Goal: Transaction & Acquisition: Purchase product/service

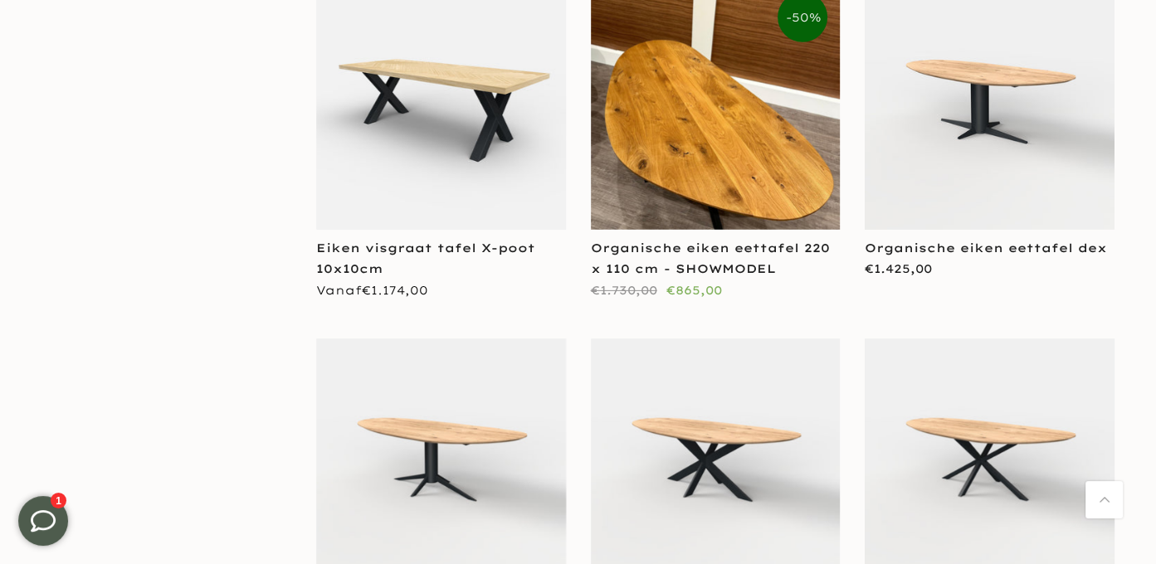
click at [982, 139] on img at bounding box center [990, 105] width 250 height 250
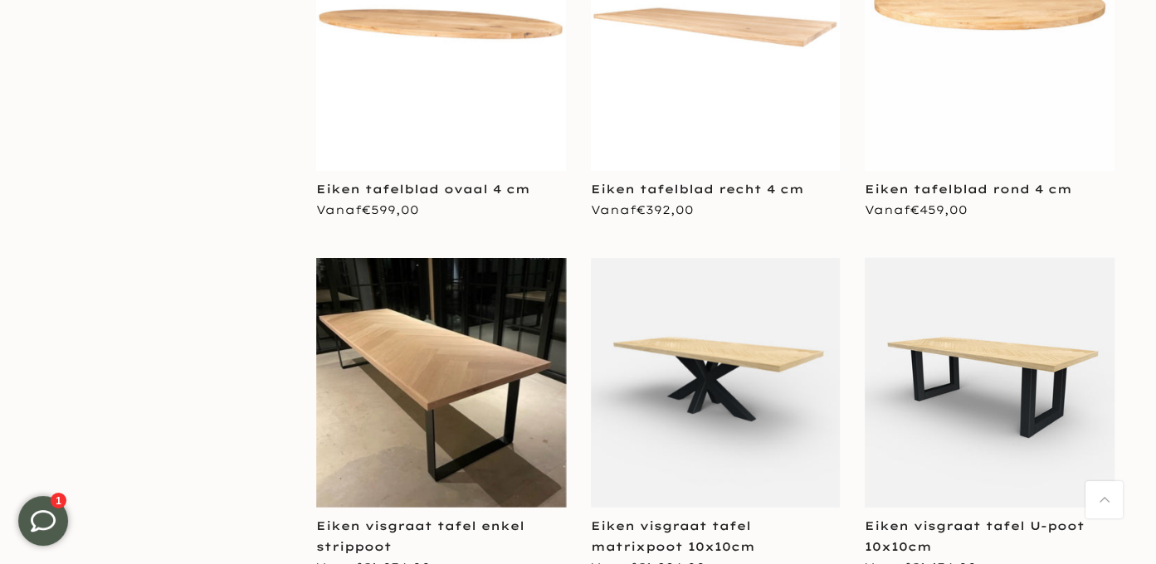
scroll to position [3900, 0]
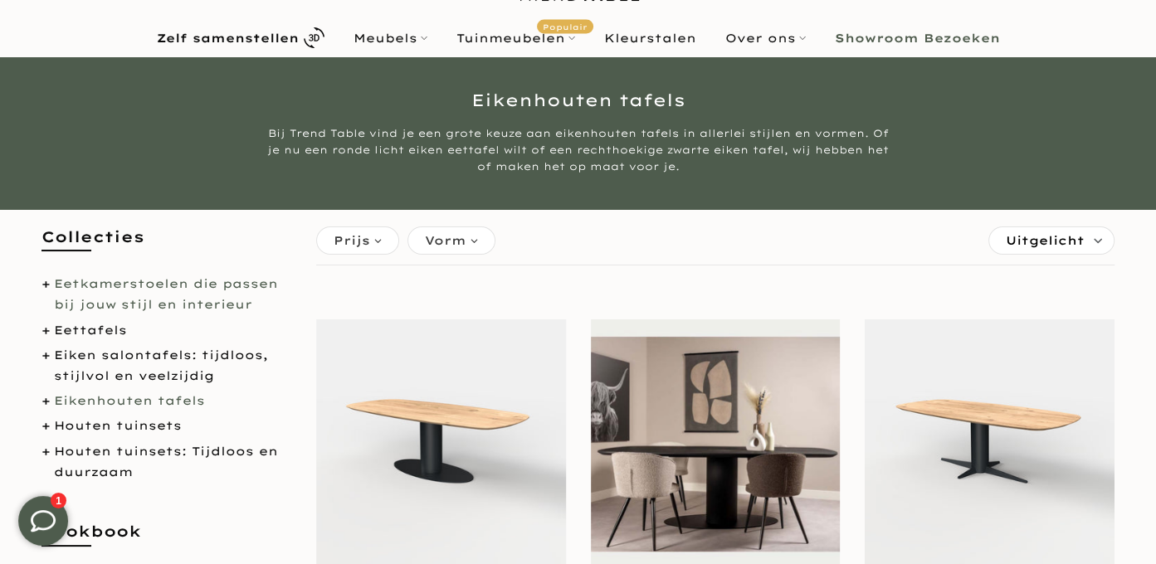
scroll to position [166, 0]
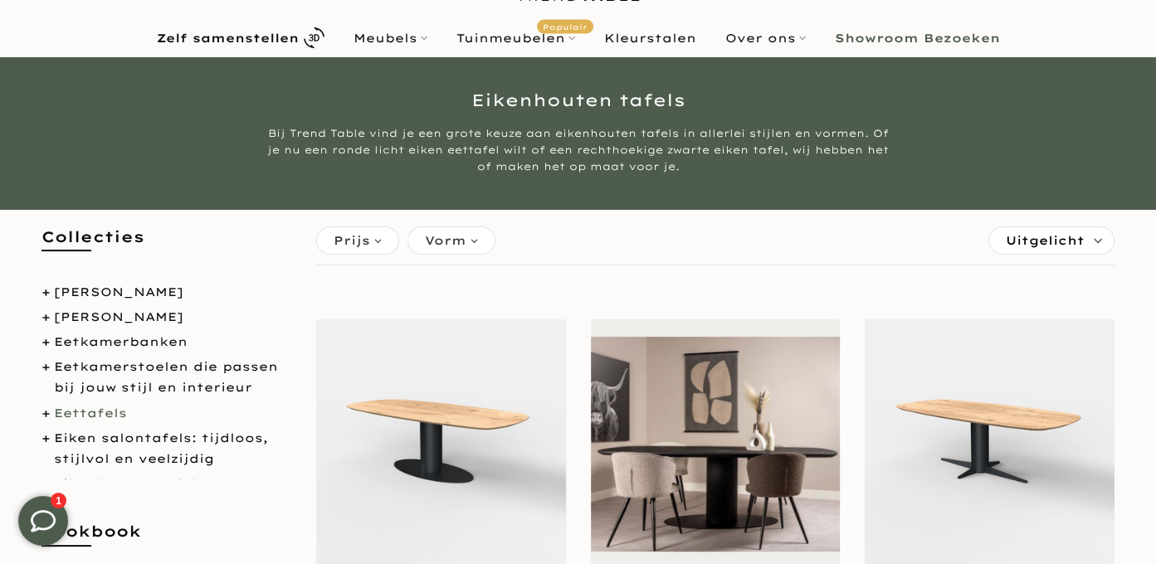
click at [116, 421] on link "Eettafels" at bounding box center [90, 413] width 73 height 15
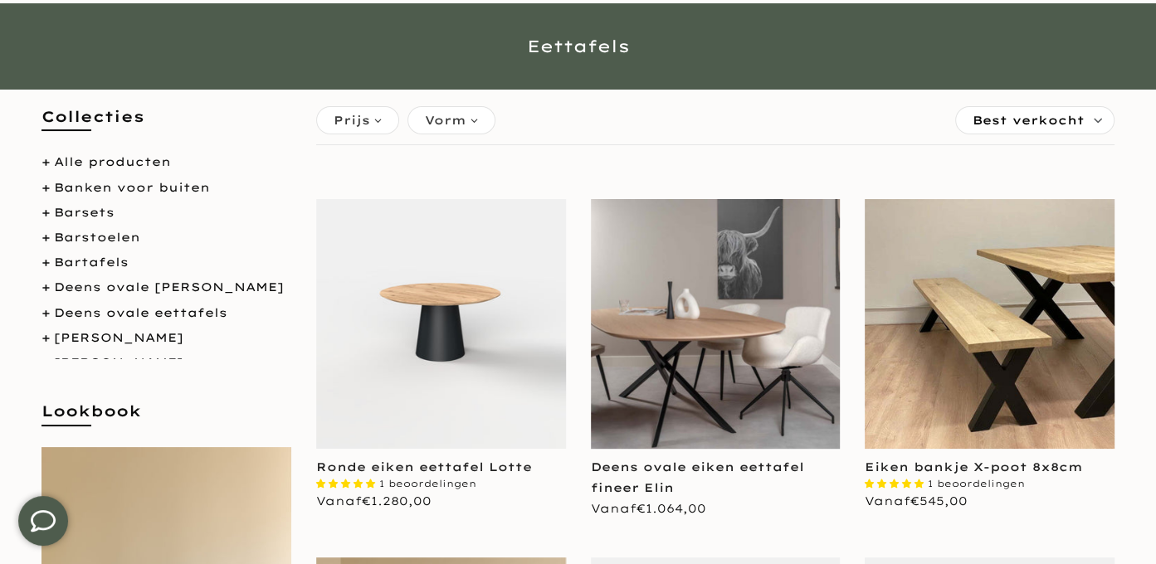
scroll to position [166, 0]
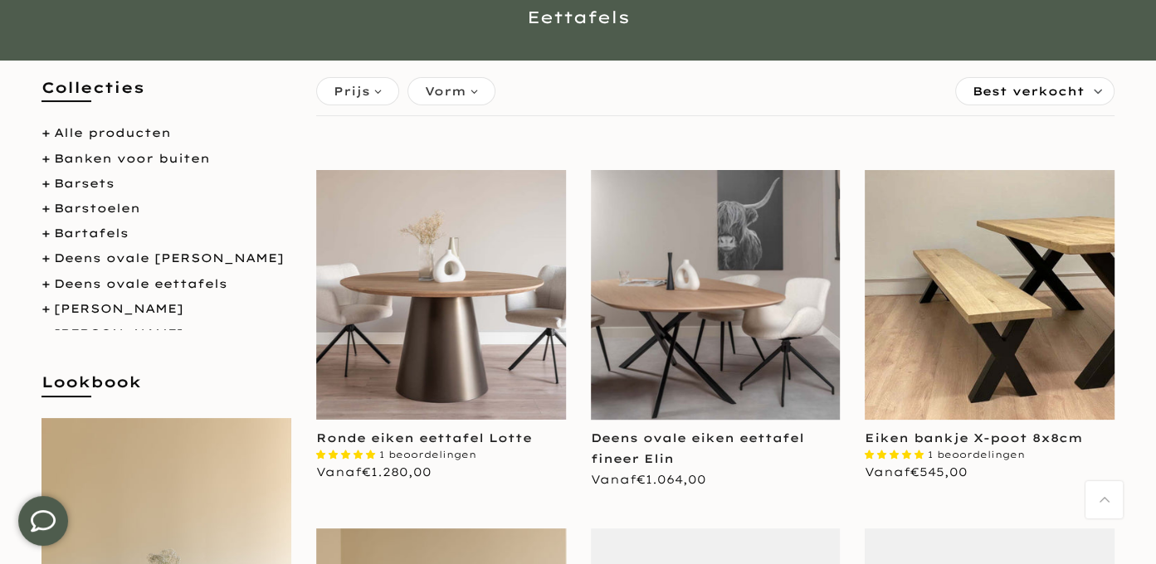
click at [477, 97] on div "Vorm" at bounding box center [451, 91] width 88 height 28
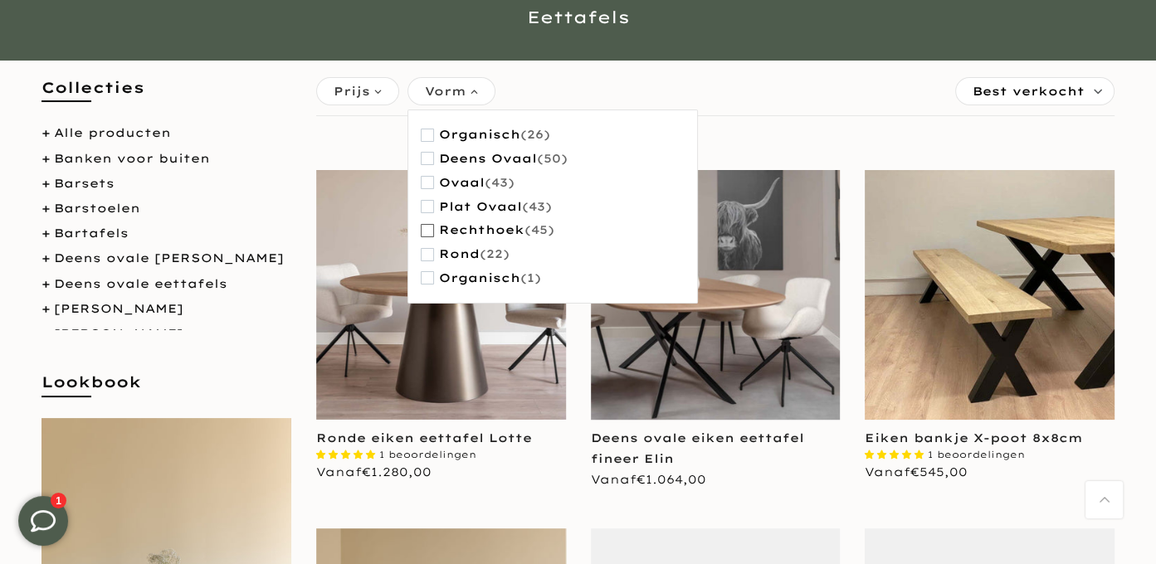
click at [431, 232] on span "button" at bounding box center [427, 230] width 13 height 13
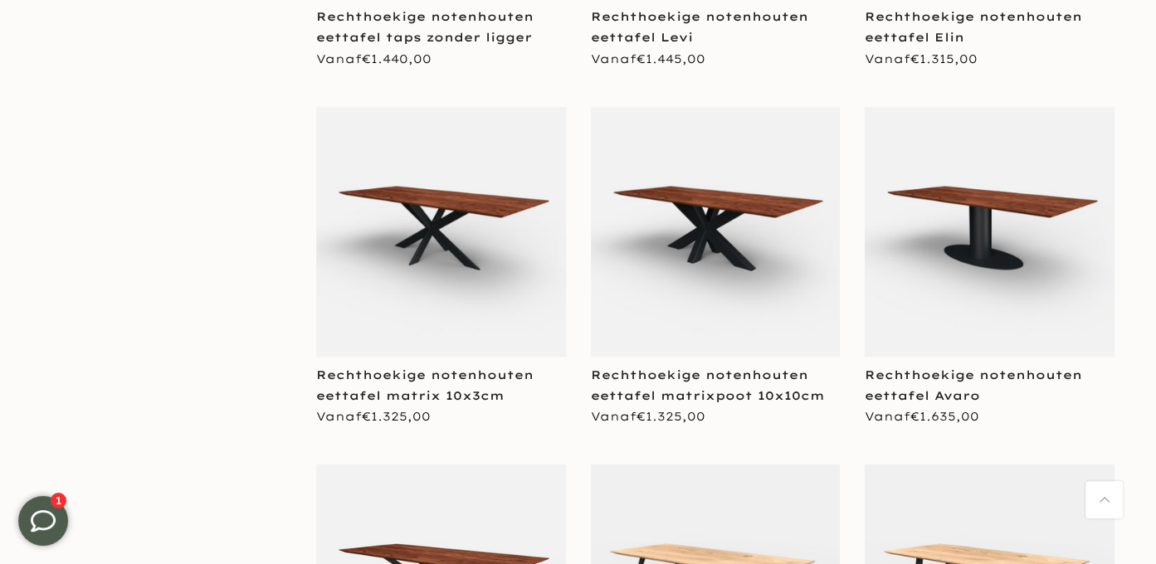
scroll to position [2074, 0]
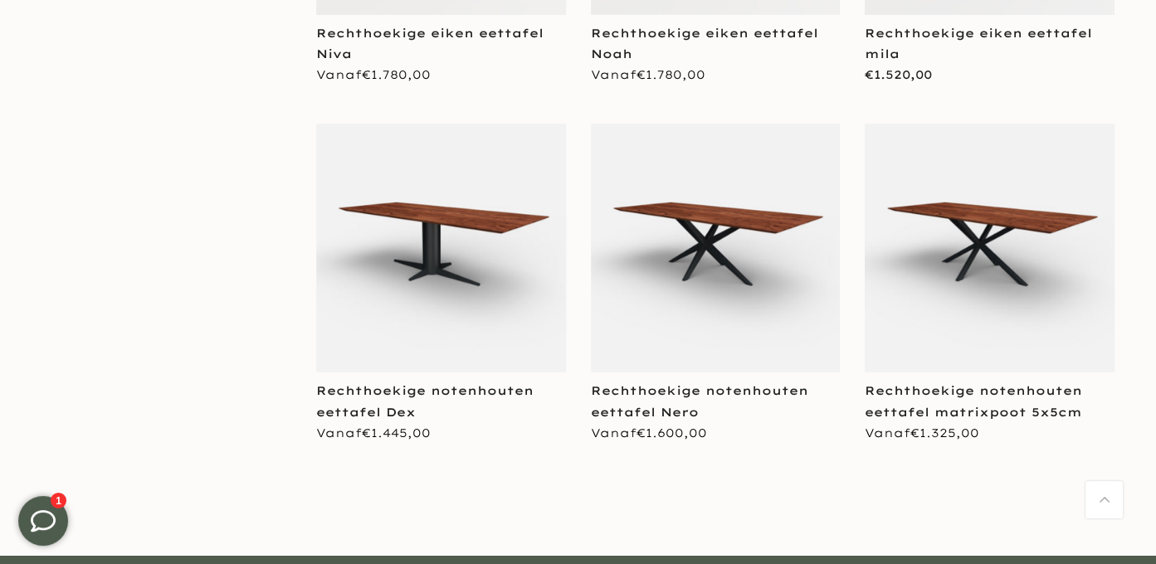
scroll to position [5228, 0]
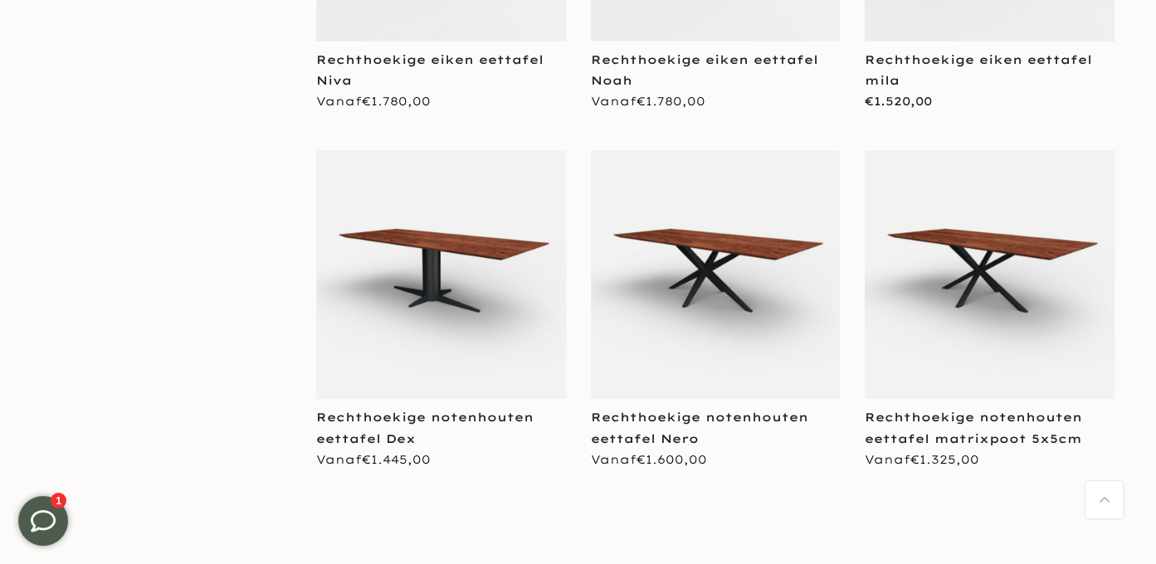
click at [440, 263] on img at bounding box center [441, 275] width 250 height 250
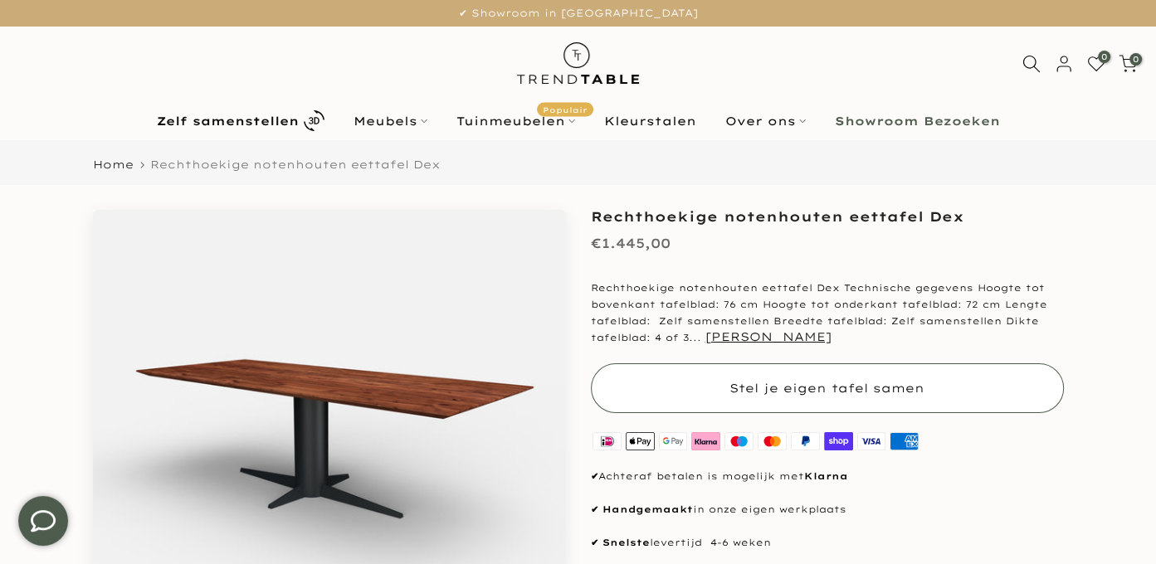
click at [800, 392] on span "Stel je eigen tafel samen" at bounding box center [826, 388] width 195 height 15
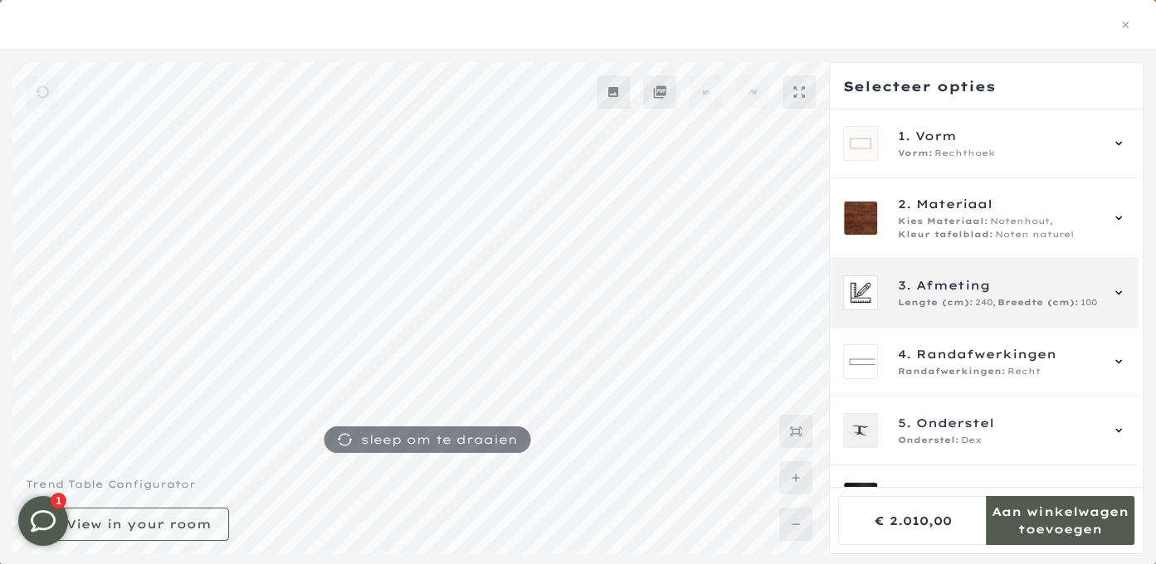
click at [946, 290] on span "Afmeting" at bounding box center [953, 285] width 74 height 18
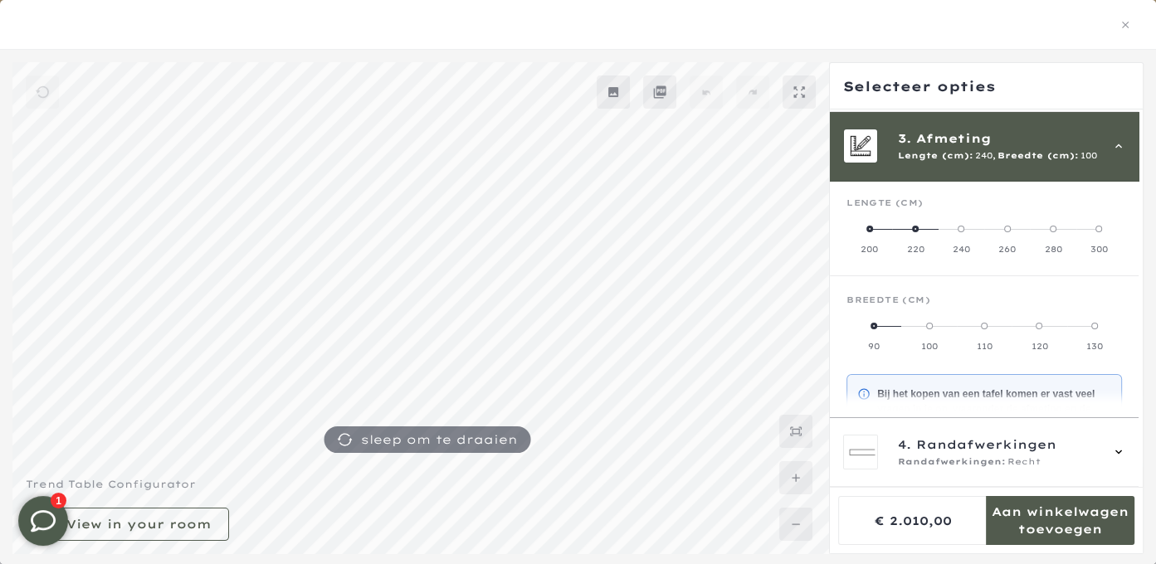
scroll to position [149, 0]
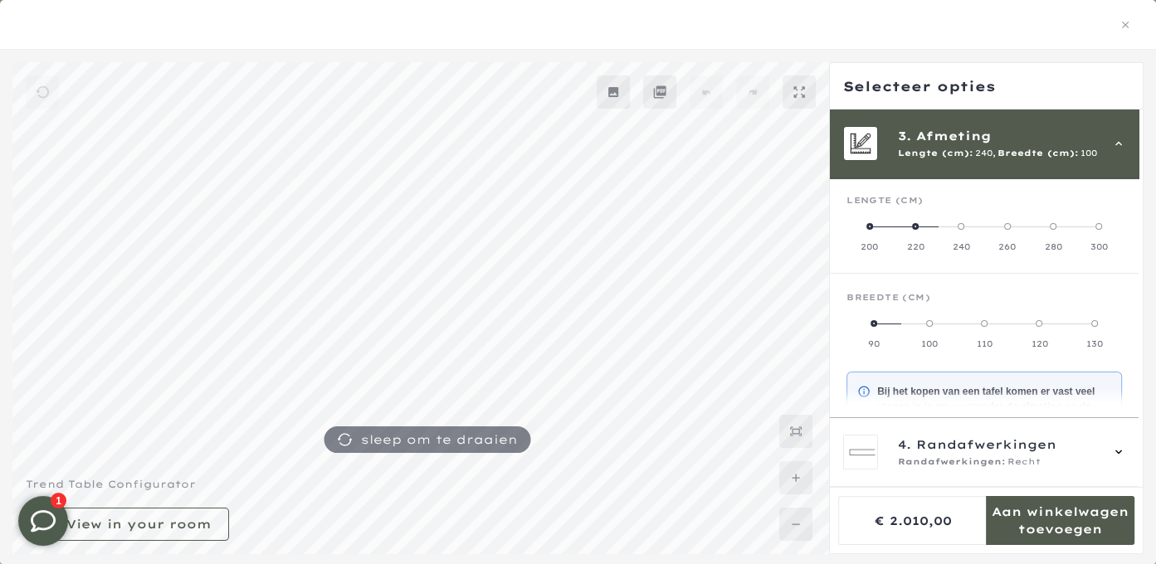
click at [914, 229] on label "220" at bounding box center [915, 236] width 46 height 33
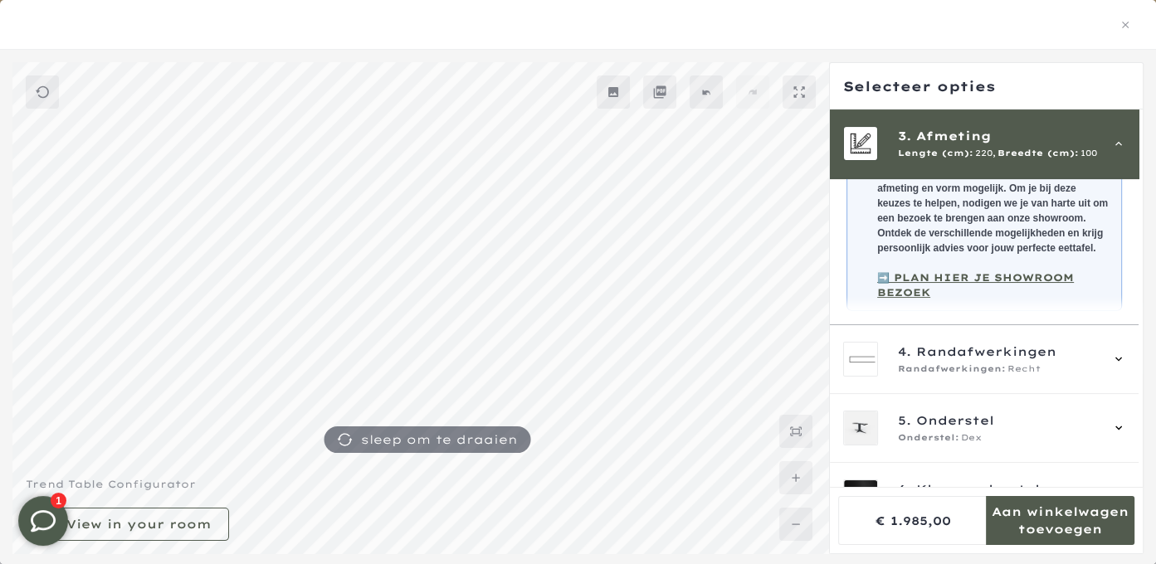
scroll to position [398, 0]
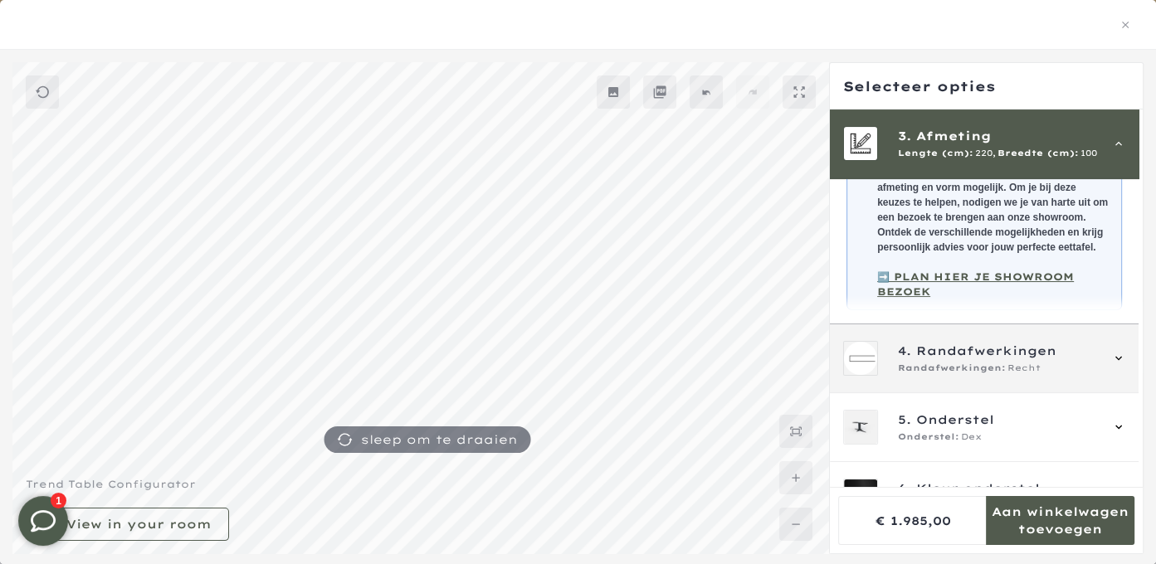
click at [944, 360] on span "Randafwerkingen" at bounding box center [986, 351] width 140 height 18
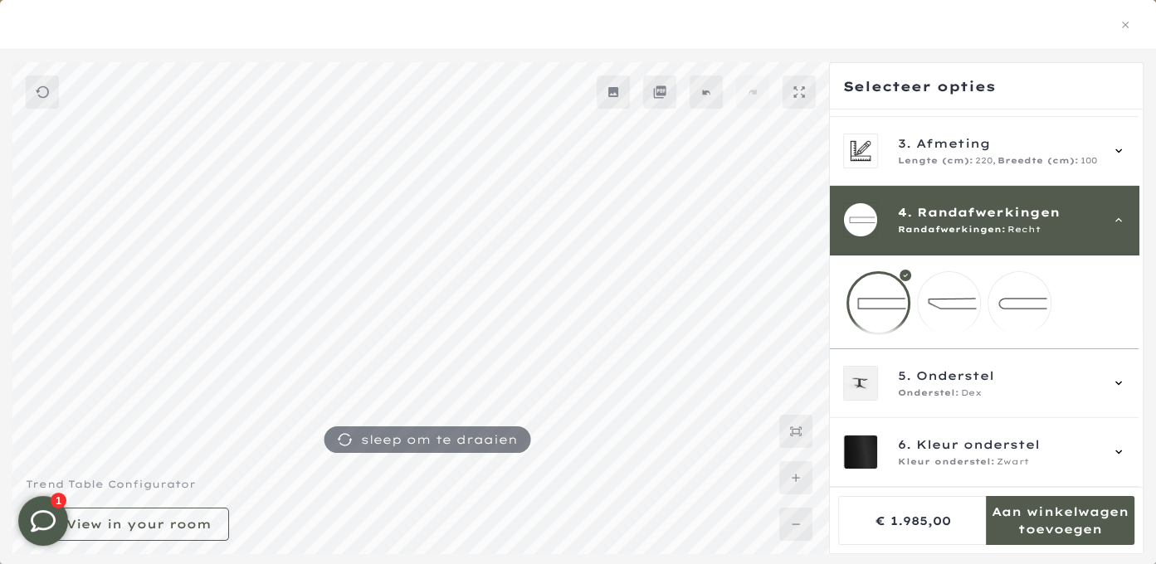
scroll to position [154, 0]
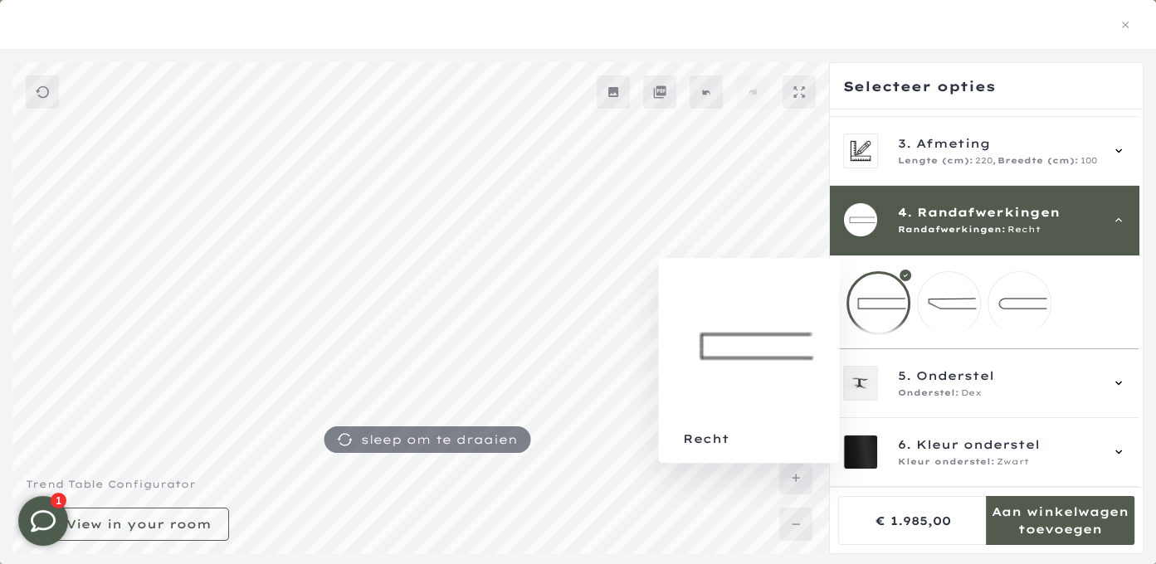
click at [880, 298] on div at bounding box center [878, 303] width 64 height 64
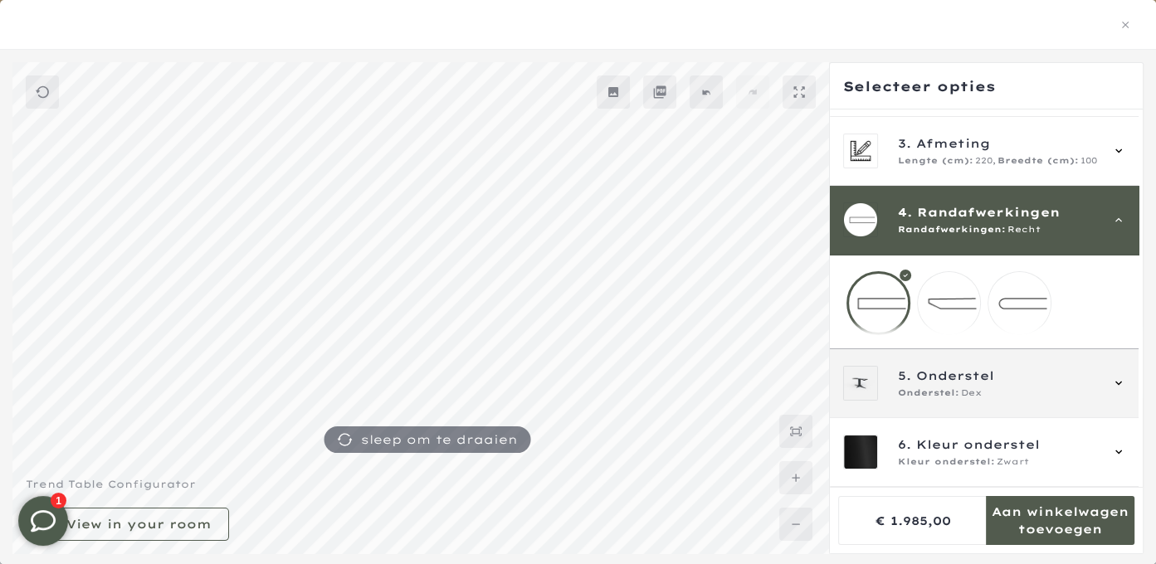
click at [918, 376] on span "Onderstel" at bounding box center [955, 376] width 78 height 18
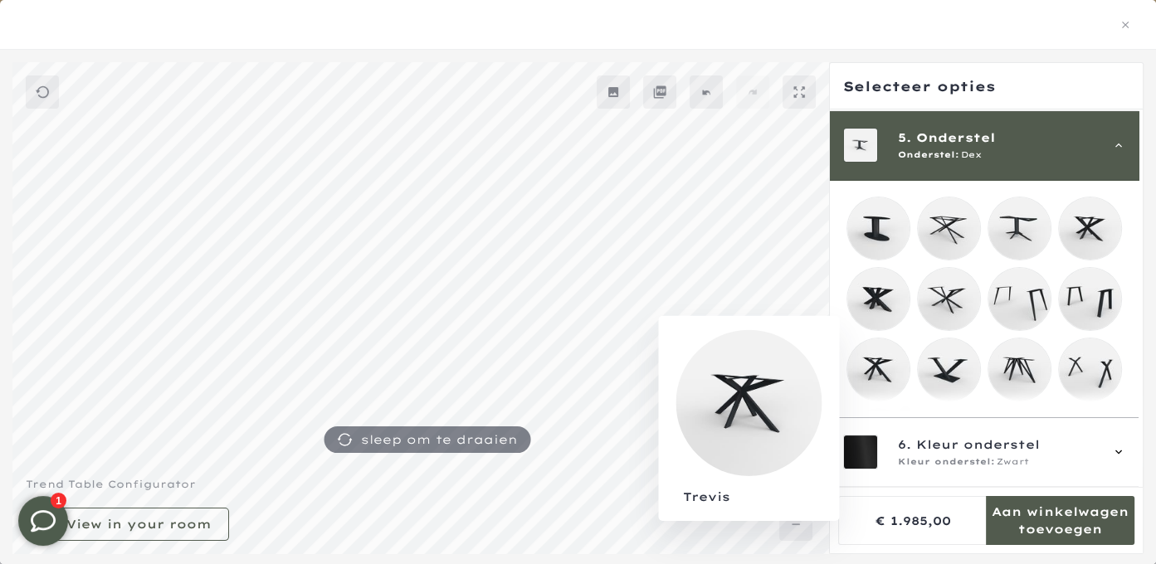
scroll to position [368, 0]
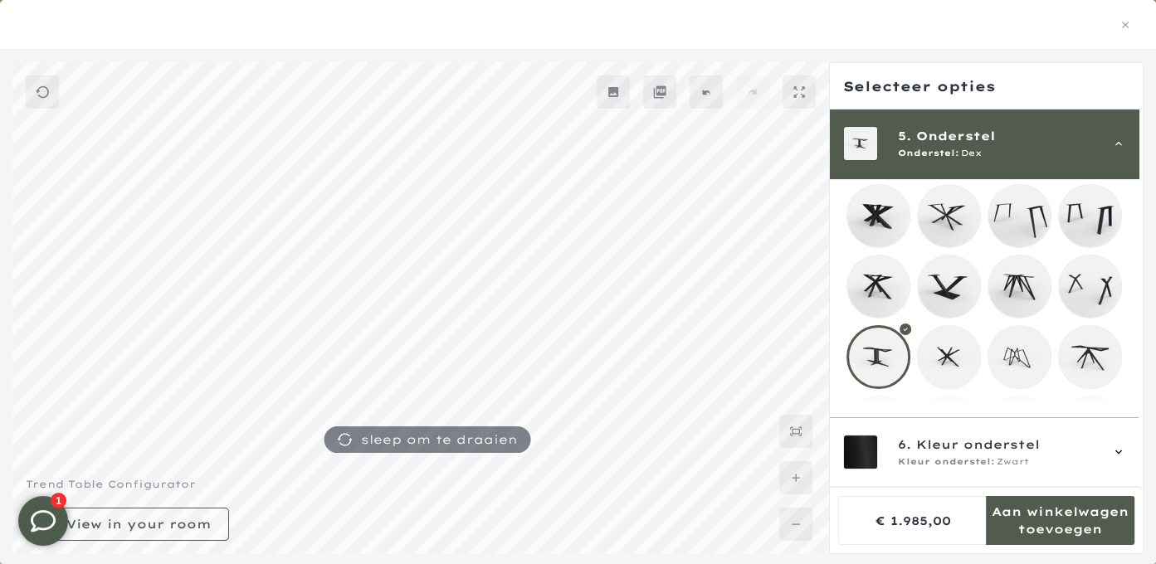
click at [888, 357] on div at bounding box center [878, 357] width 64 height 64
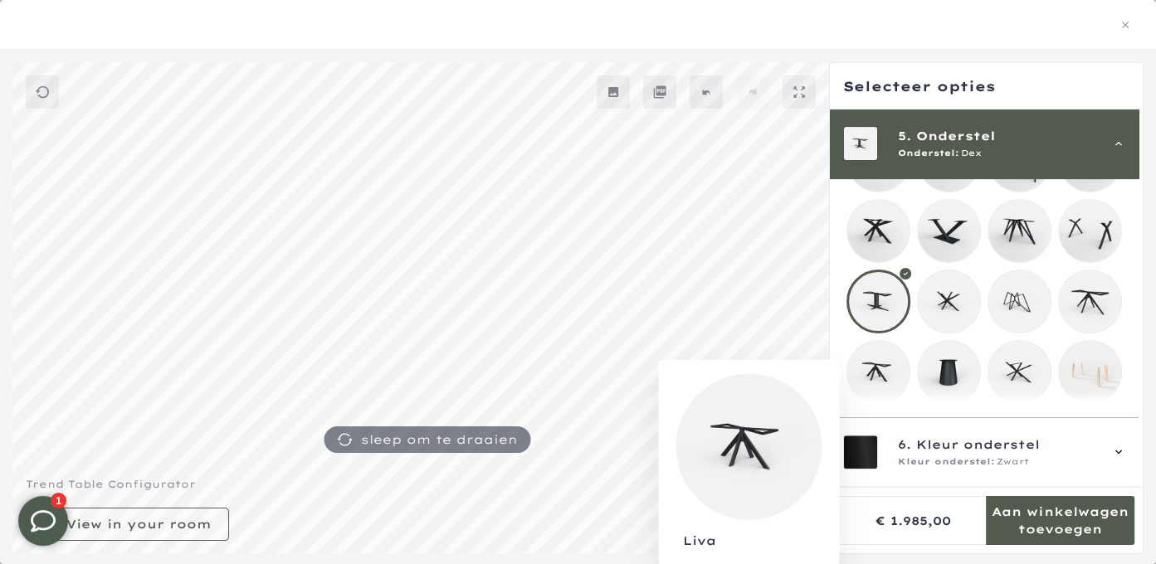
scroll to position [249, 0]
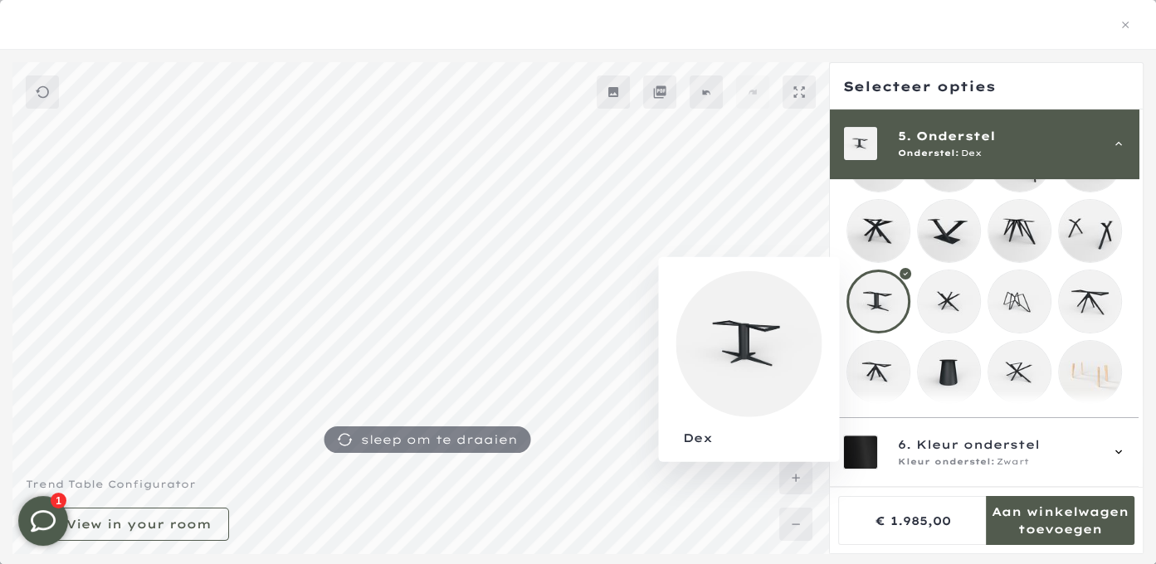
click at [867, 297] on div at bounding box center [878, 302] width 64 height 64
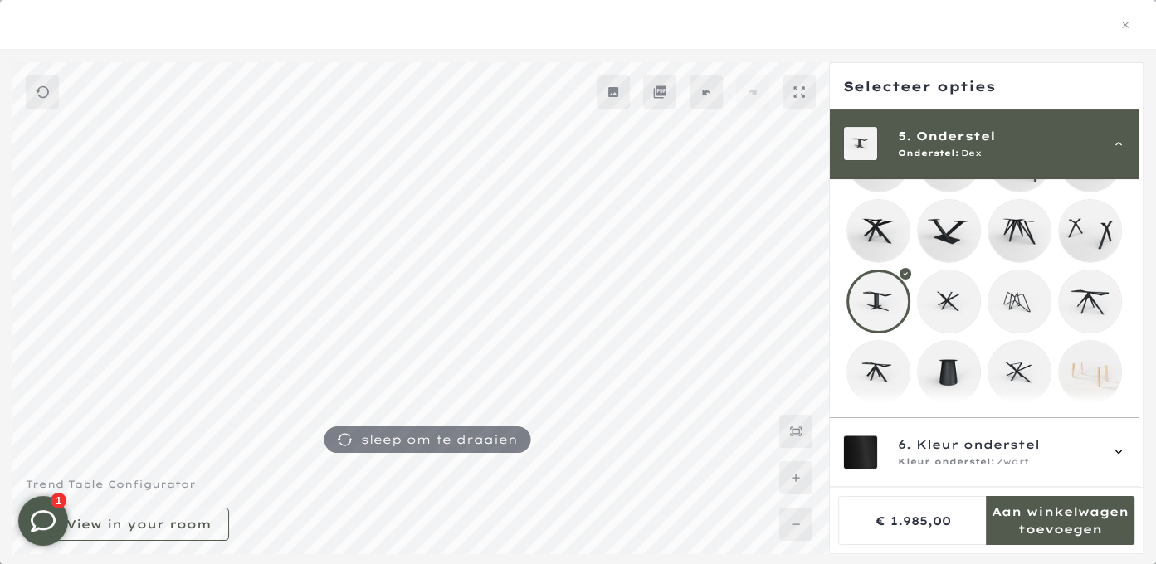
click at [880, 285] on div at bounding box center [878, 302] width 64 height 64
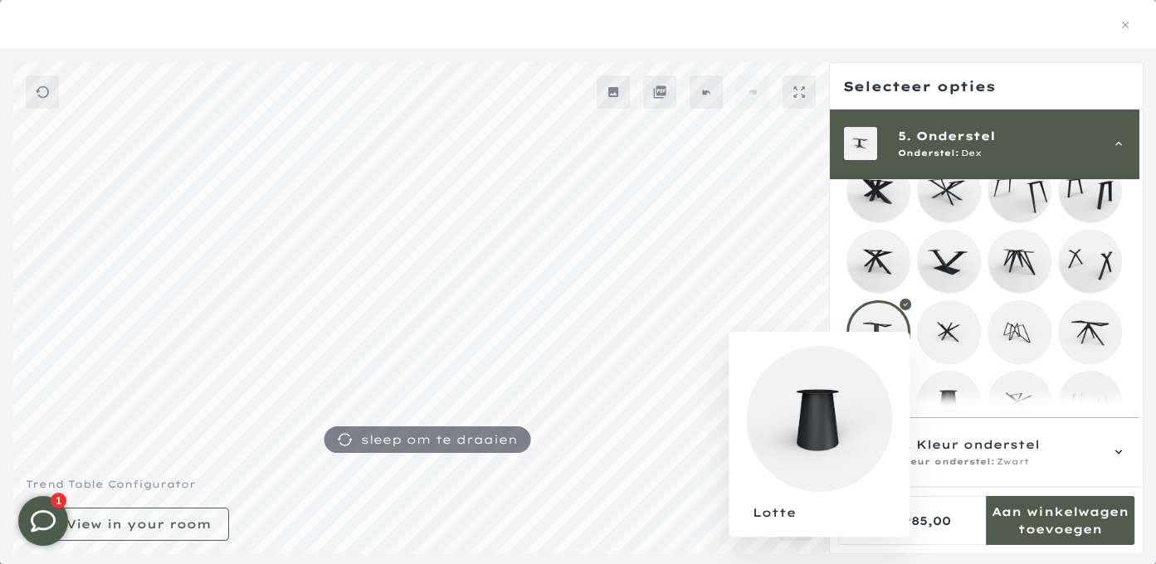
scroll to position [353, 0]
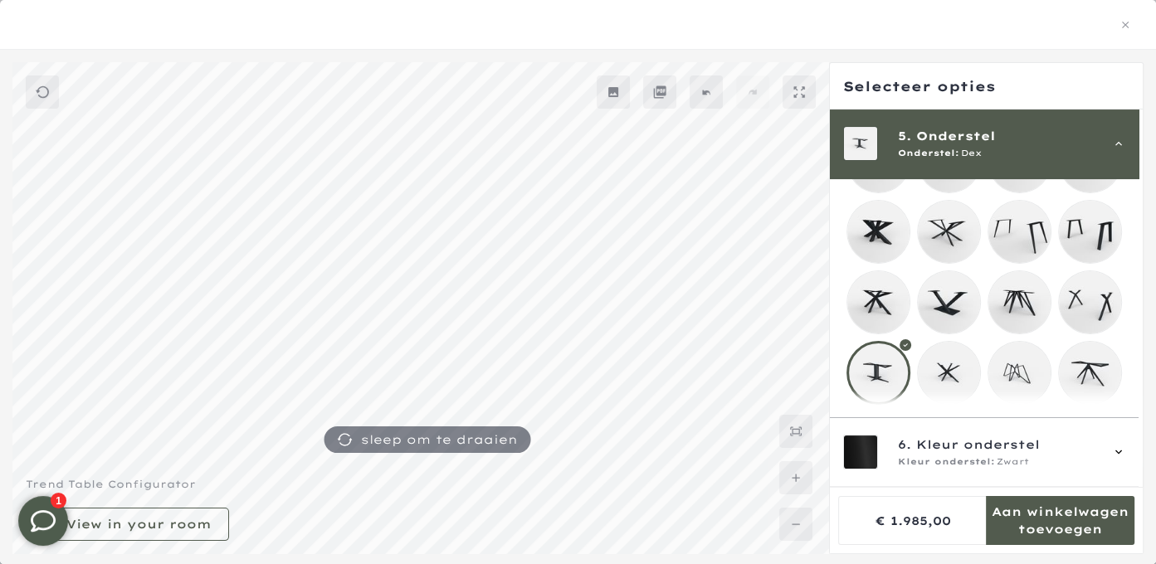
click at [949, 303] on mmq-loader at bounding box center [949, 302] width 62 height 62
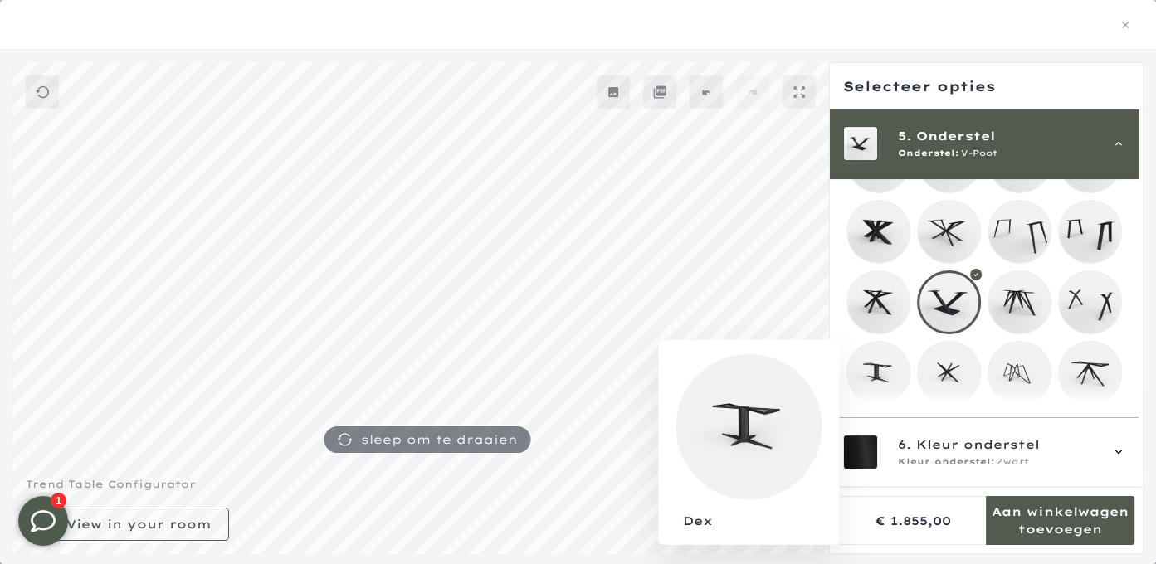
click at [878, 366] on mmq-loader at bounding box center [878, 373] width 62 height 62
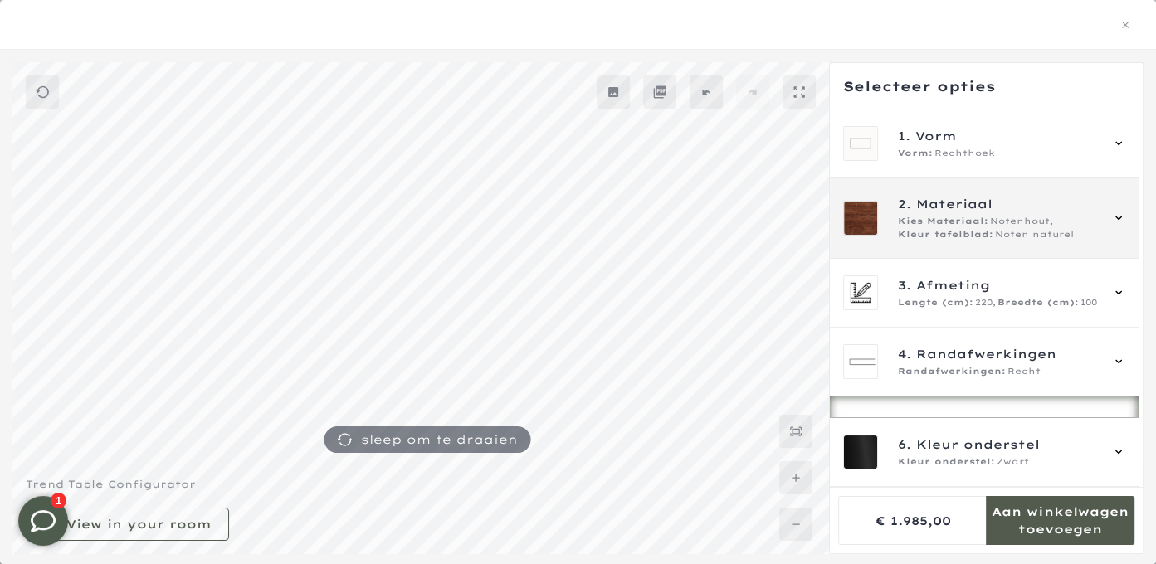
scroll to position [332, 0]
click at [976, 207] on span "Materiaal" at bounding box center [954, 204] width 76 height 18
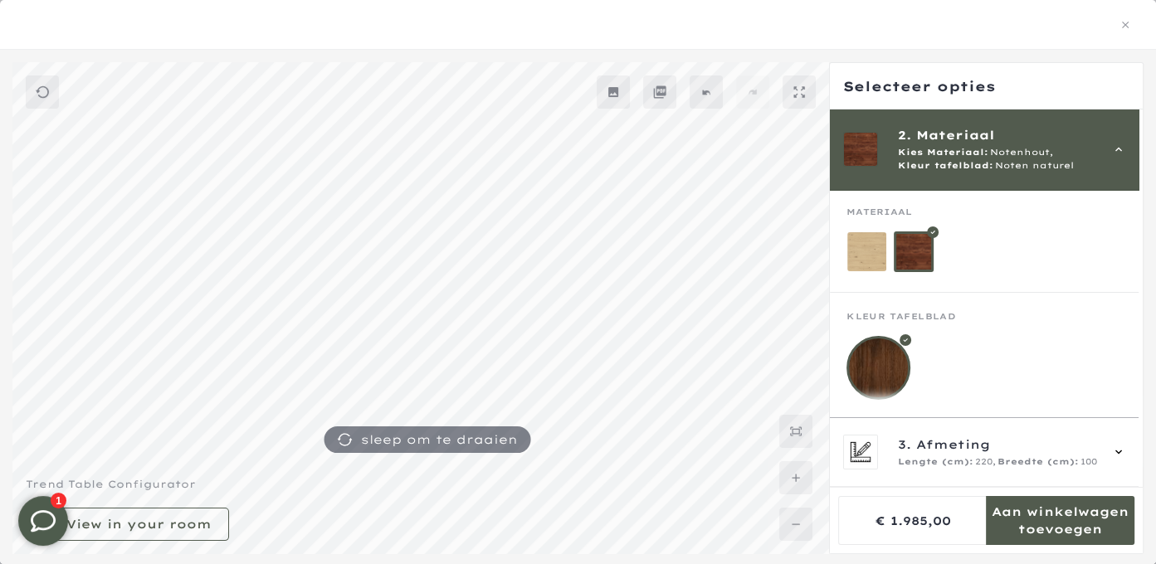
scroll to position [110, 0]
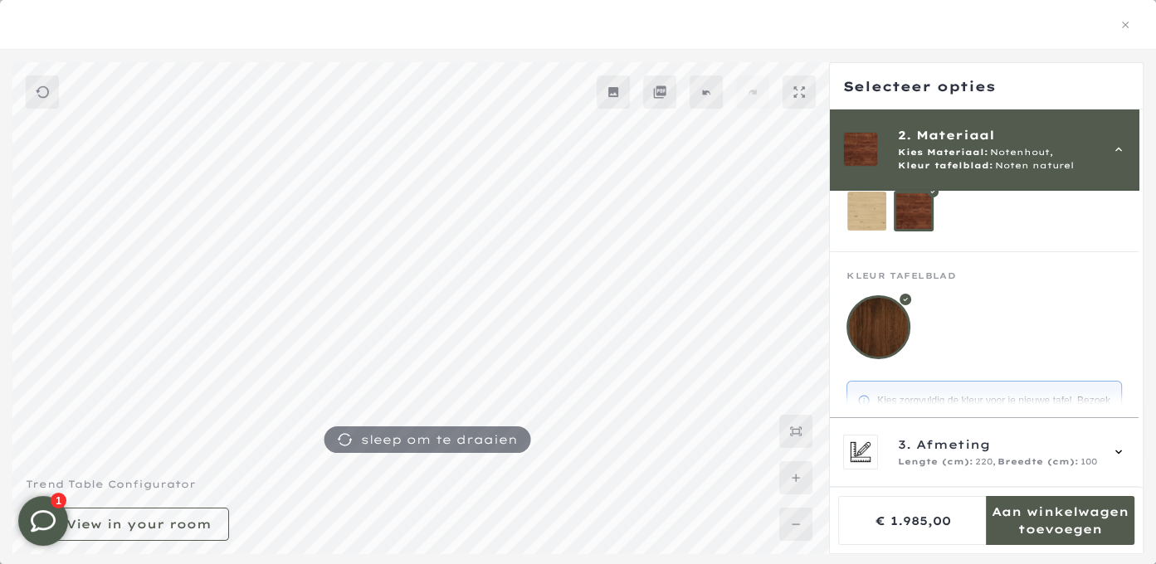
click at [915, 227] on div at bounding box center [914, 211] width 41 height 41
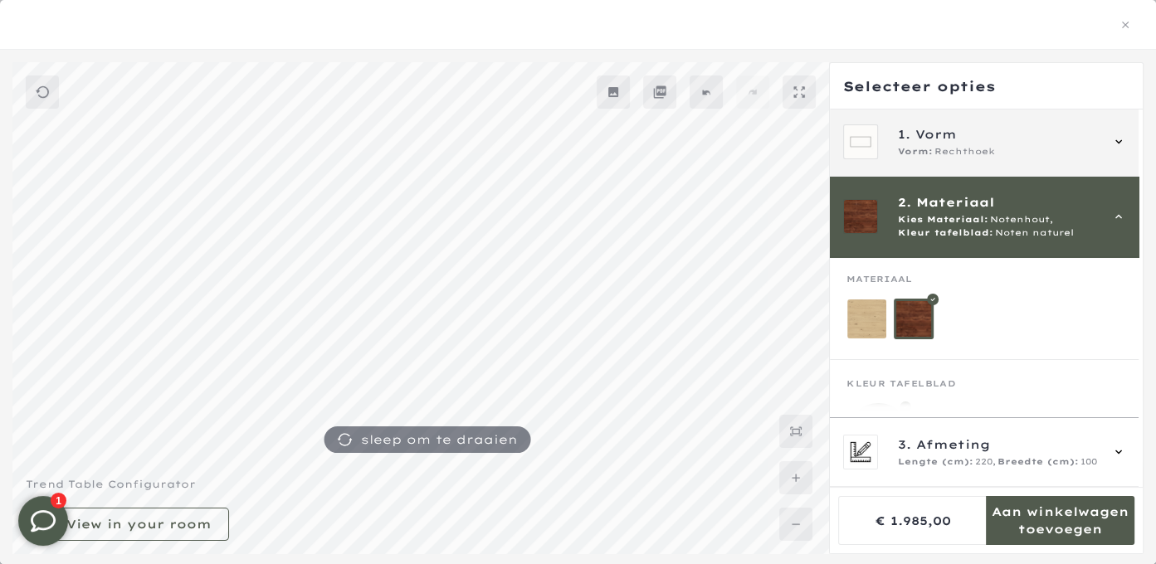
scroll to position [0, 0]
